Goal: Transaction & Acquisition: Purchase product/service

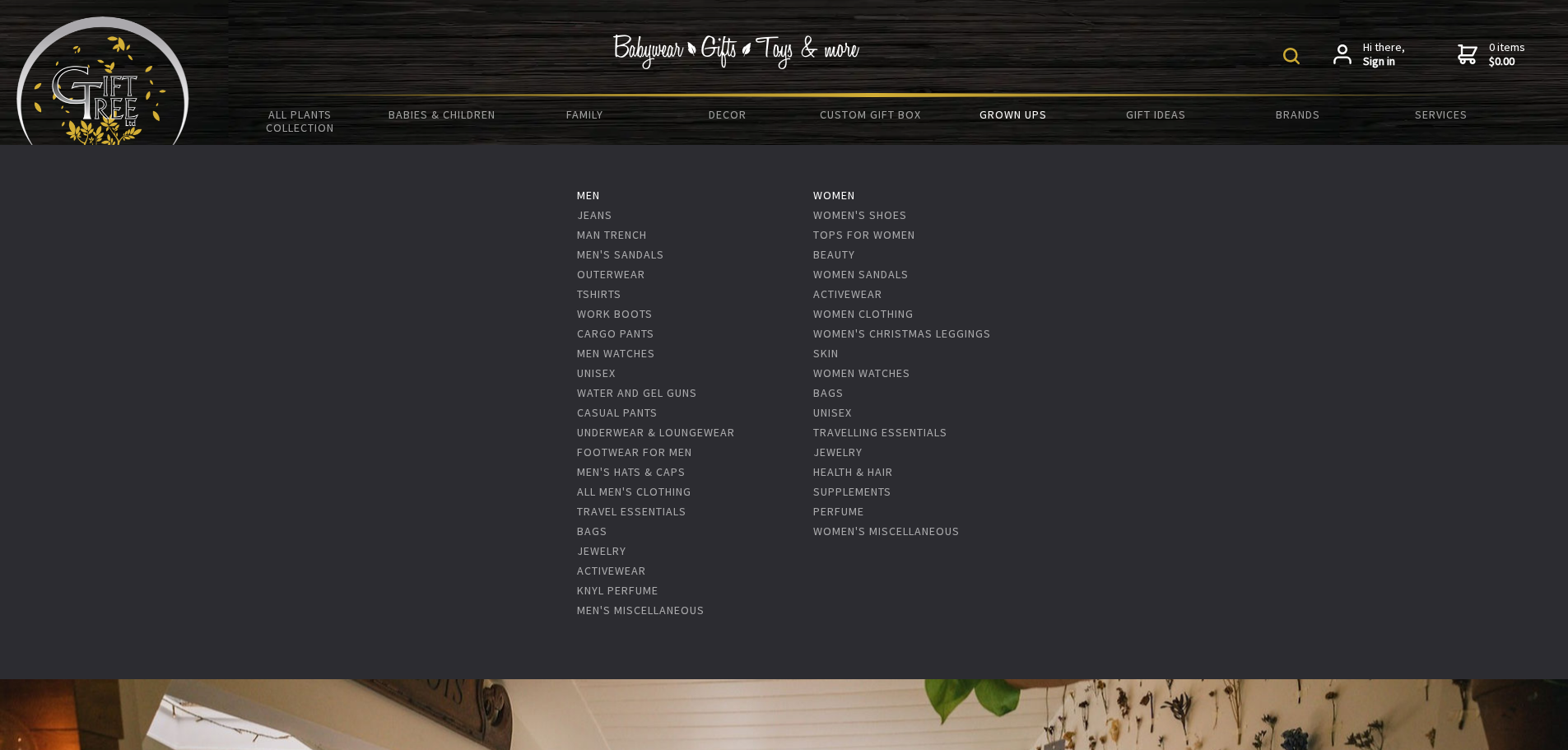
click at [1013, 114] on link "Grown Ups" at bounding box center [1012, 114] width 142 height 34
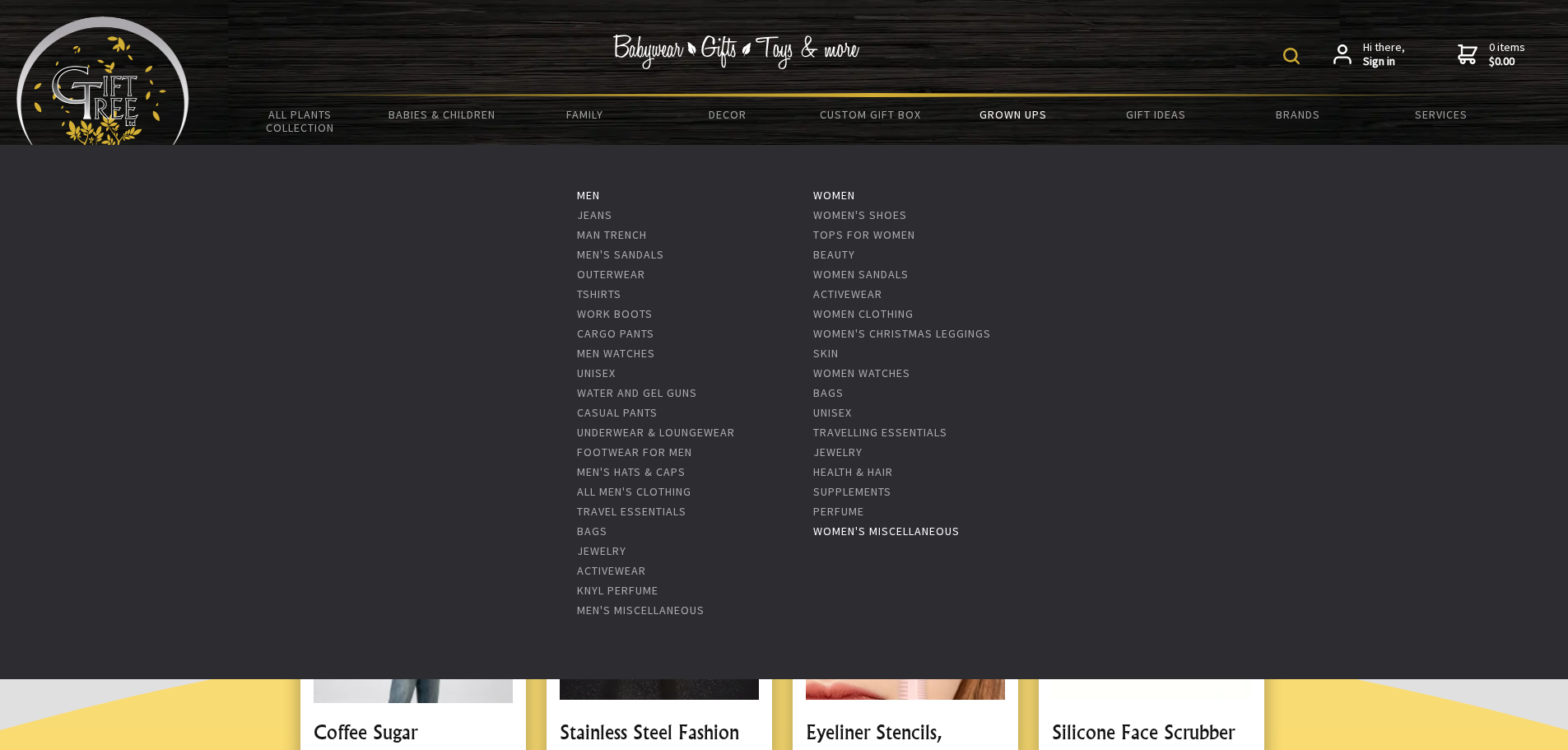
click at [869, 528] on link "Women's Miscellaneous" at bounding box center [886, 530] width 146 height 15
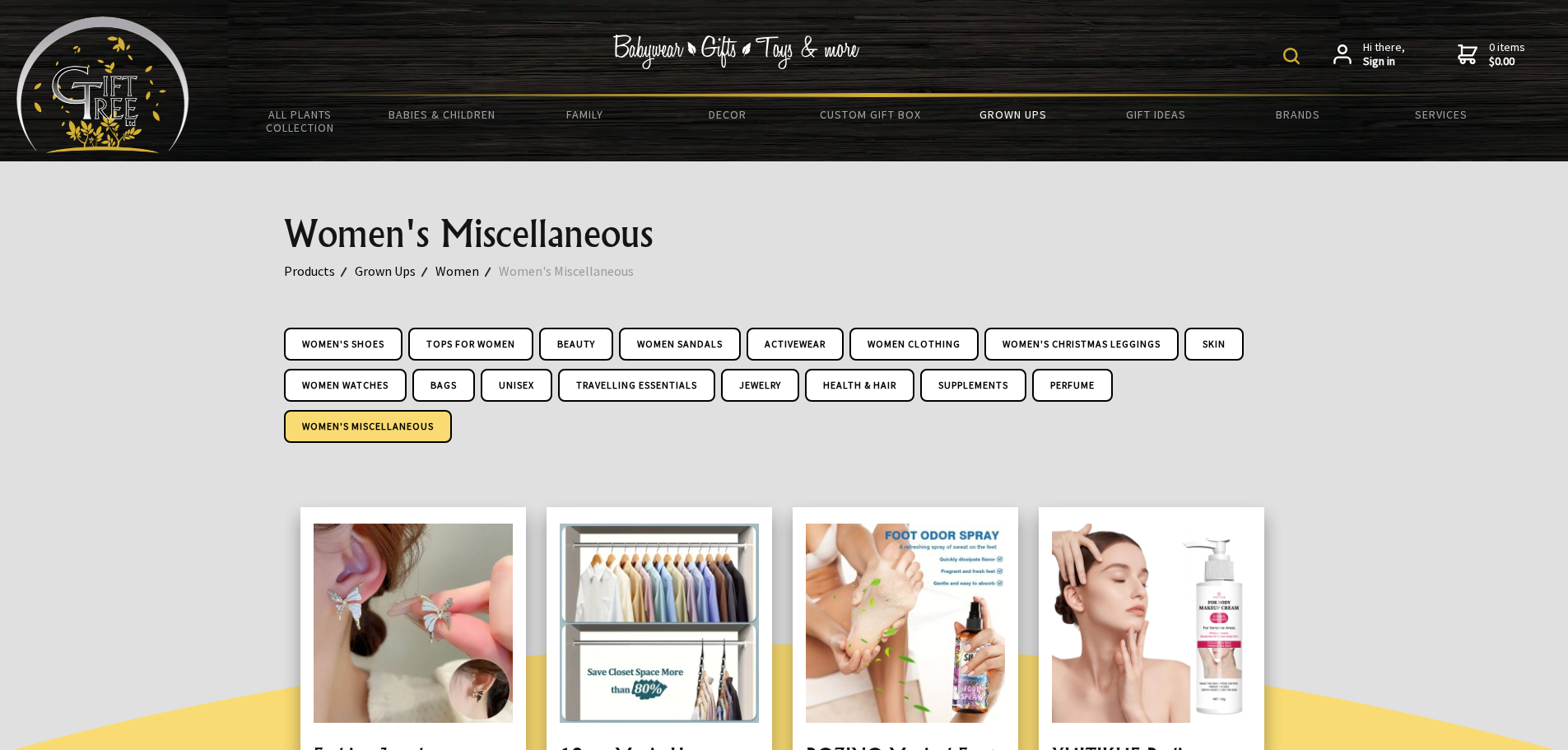
click at [1295, 55] on img at bounding box center [1291, 55] width 17 height 17
type input "calendar"
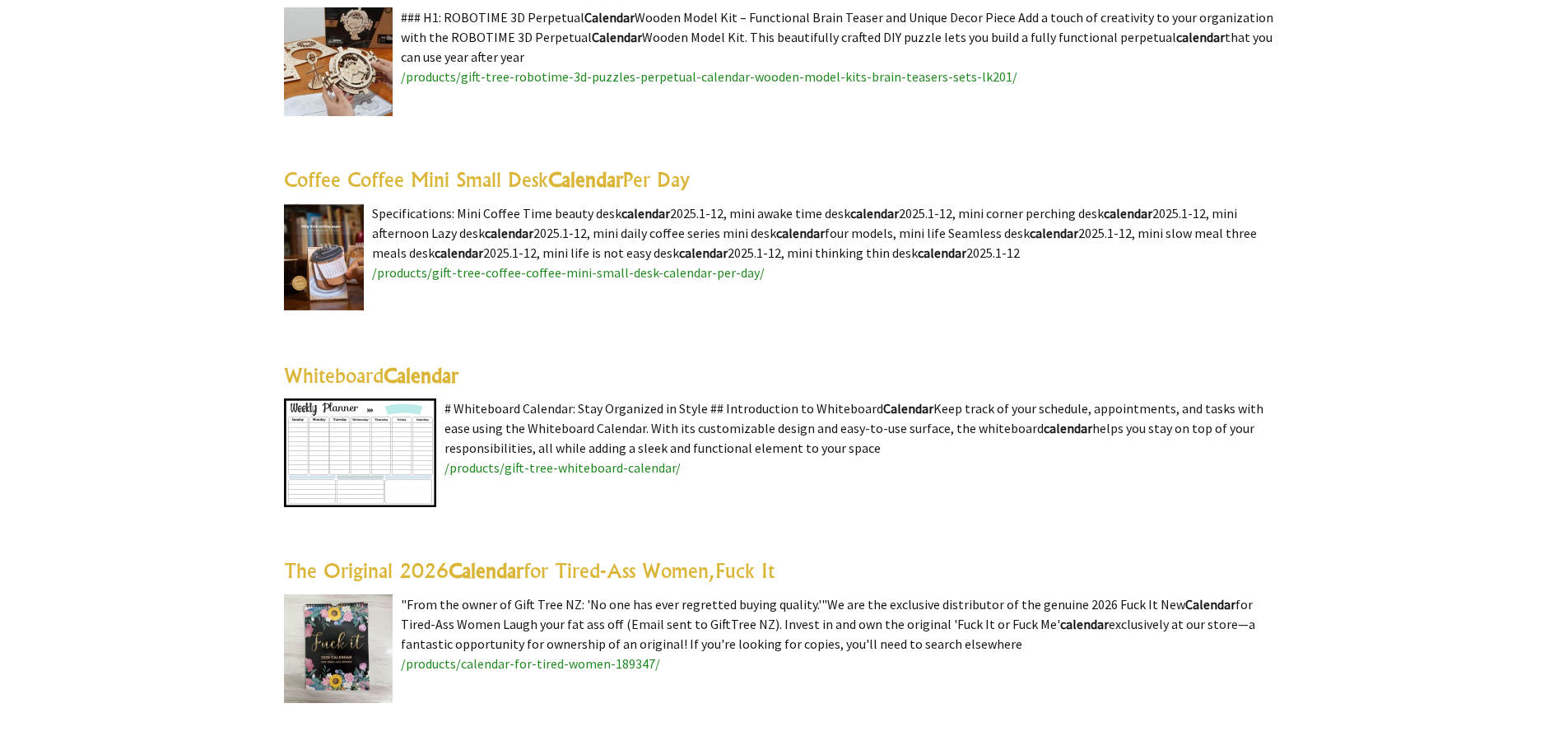
scroll to position [1152, 0]
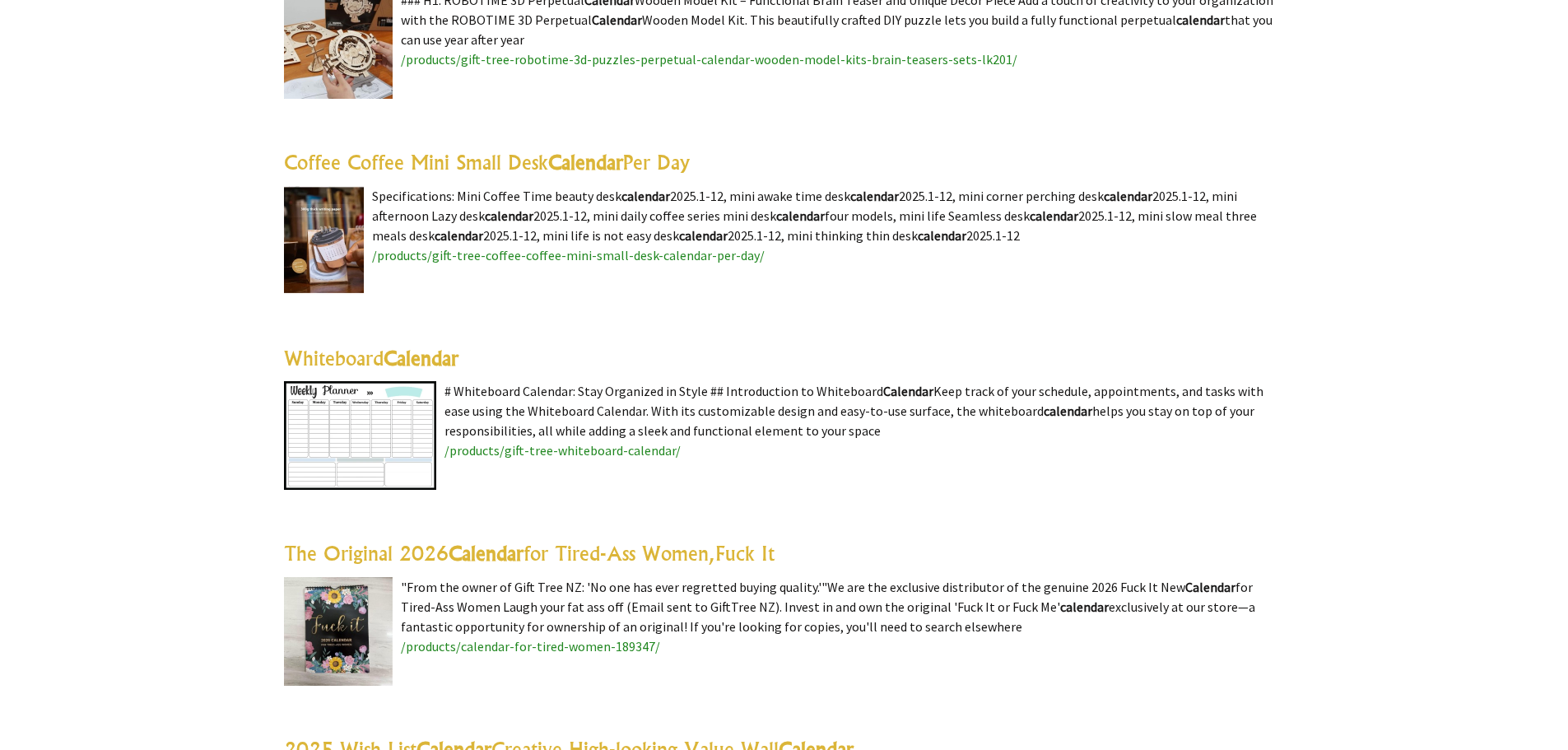
click at [558, 553] on link "The Original 2026 Calendar for Tired-Ass Women,Fuck It" at bounding box center [529, 553] width 491 height 25
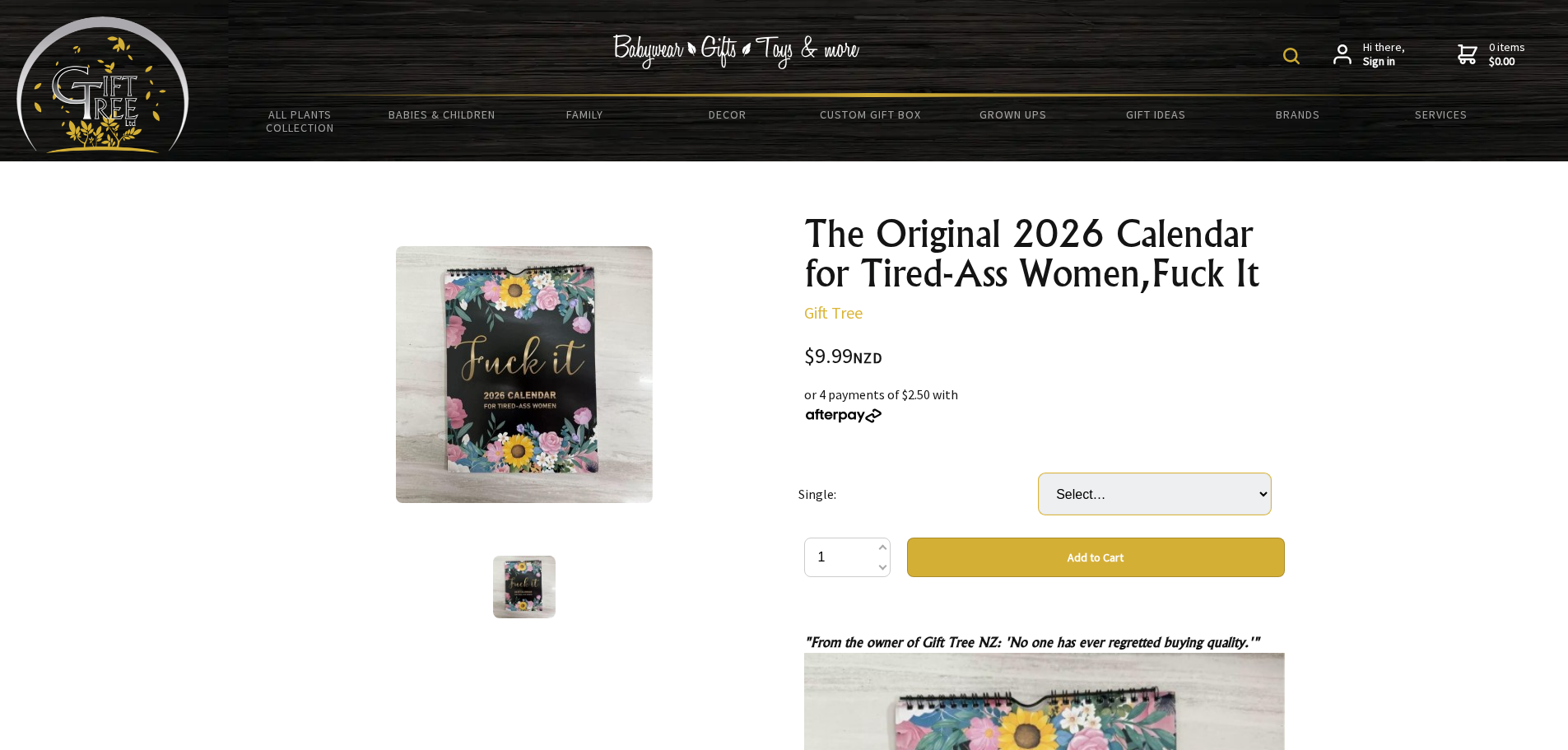
click at [1244, 490] on select "Select… Fuck it "For Tired Ass Women" 2025 Fuck me "It's time to get Fit and Sh…" at bounding box center [1154, 493] width 232 height 41
select select "Fuck it "For Tired Ass Women" 2026 Version"
click at [1039, 473] on select "Select… Fuck it "For Tired Ass Women" 2025 Fuck me "It's time to get Fit and Sh…" at bounding box center [1154, 493] width 232 height 41
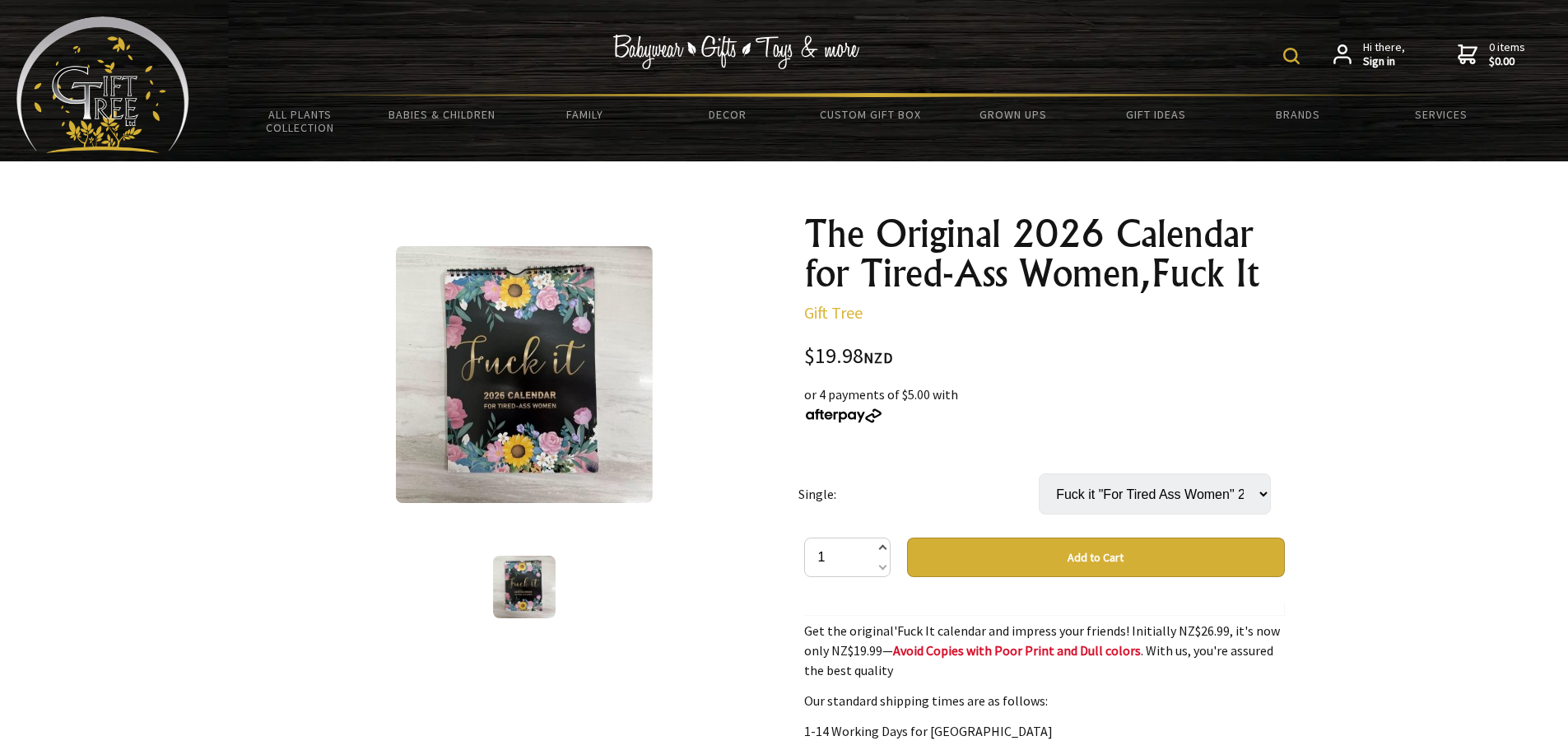
click at [880, 547] on span at bounding box center [881, 548] width 8 height 20
type input "3"
click at [1107, 556] on button "Add to Cart" at bounding box center [1096, 556] width 378 height 39
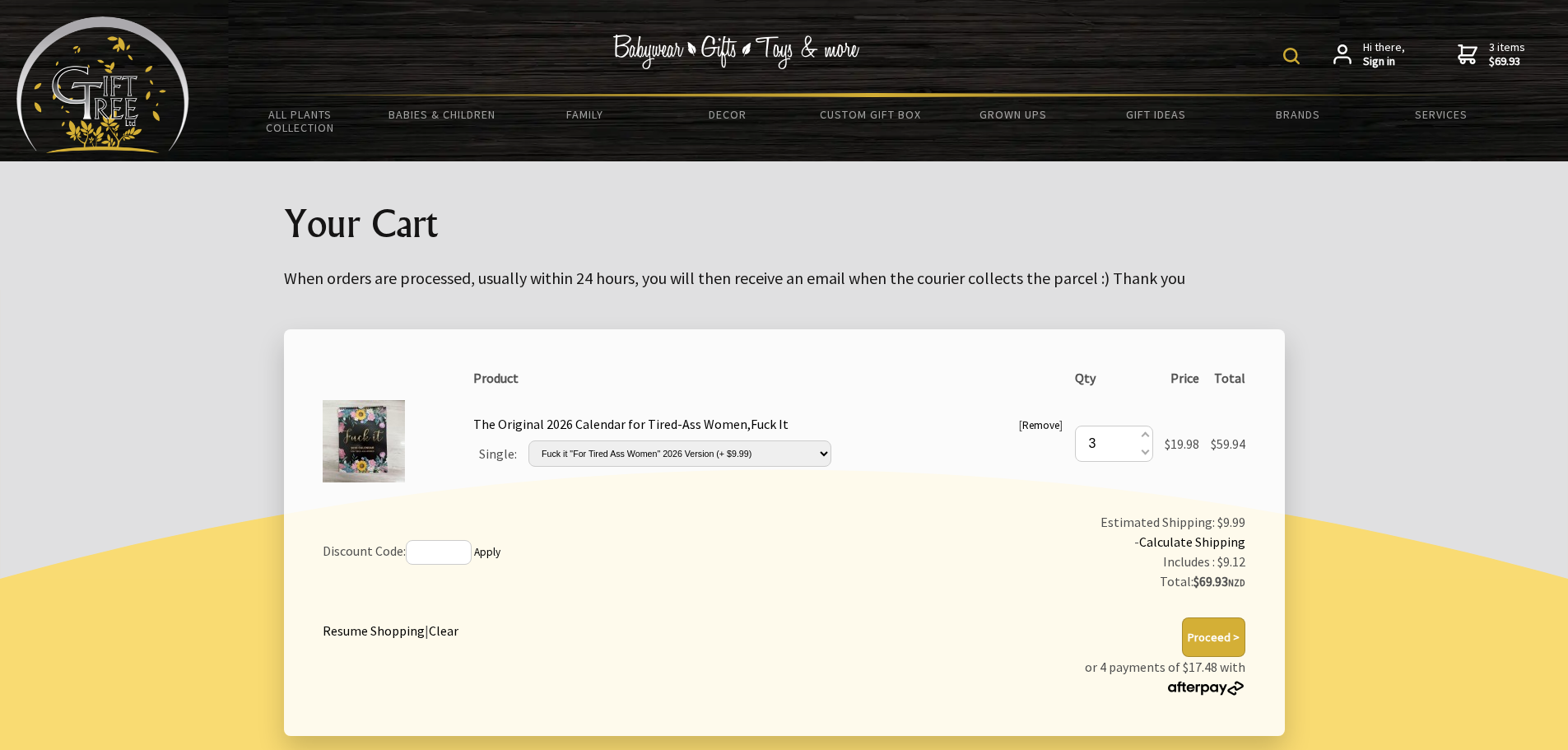
click at [1382, 59] on strong "Sign in" at bounding box center [1384, 61] width 42 height 15
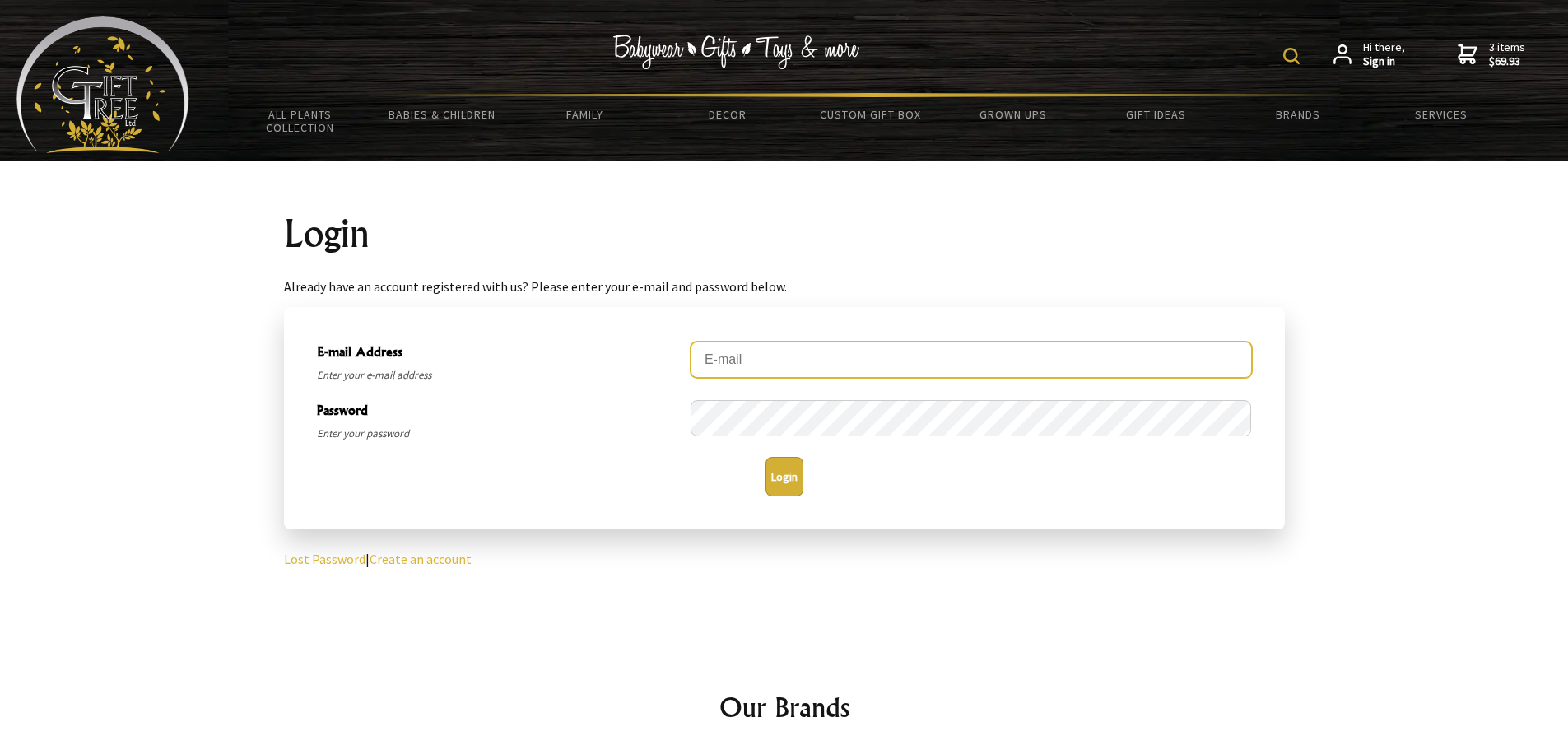
type input "[EMAIL_ADDRESS][DOMAIN_NAME]"
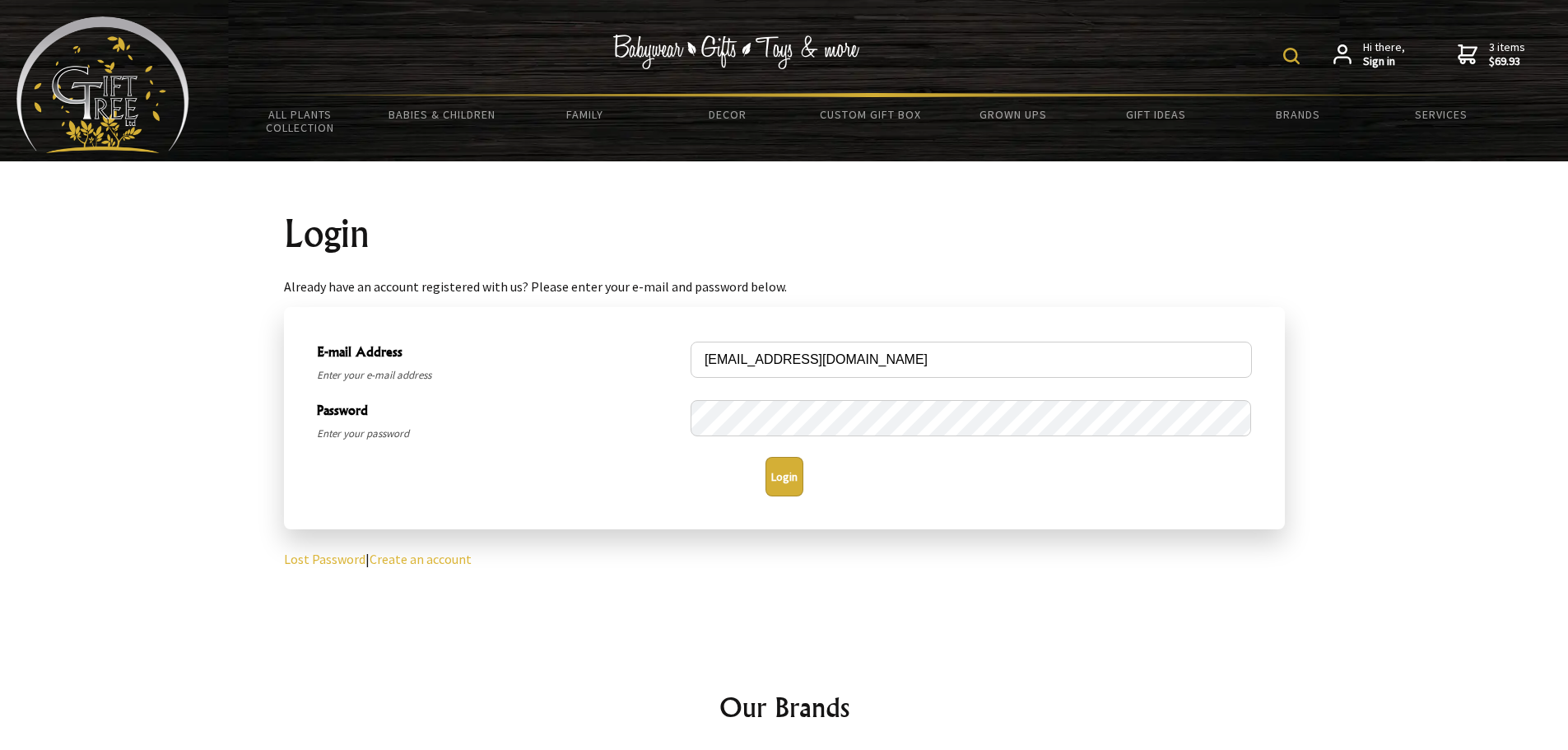
click at [783, 476] on button "Login" at bounding box center [784, 476] width 38 height 39
